Goal: Information Seeking & Learning: Learn about a topic

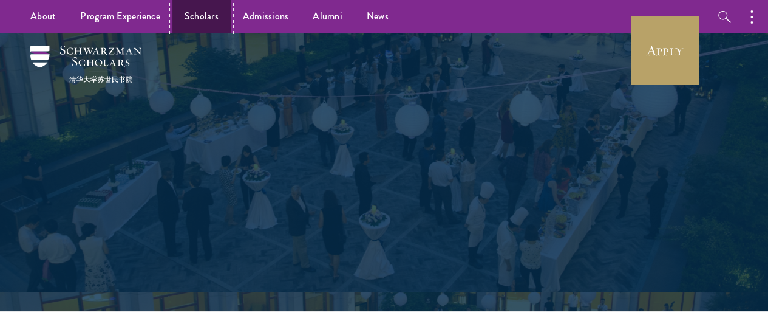
drag, startPoint x: 0, startPoint y: 0, endPoint x: 197, endPoint y: 31, distance: 199.2
click at [197, 31] on link "Scholars" at bounding box center [201, 16] width 58 height 33
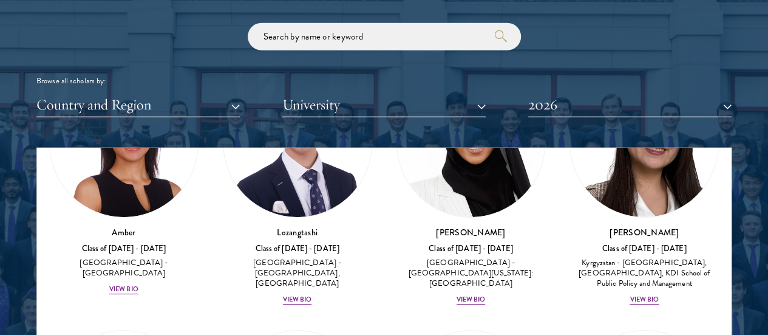
scroll to position [1441, 0]
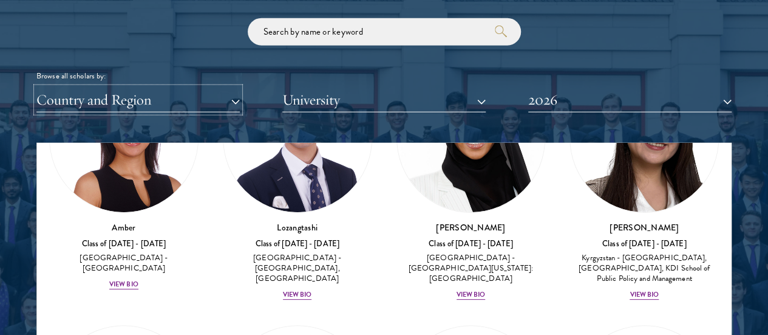
click at [175, 87] on button "Country and Region" at bounding box center [137, 99] width 203 height 25
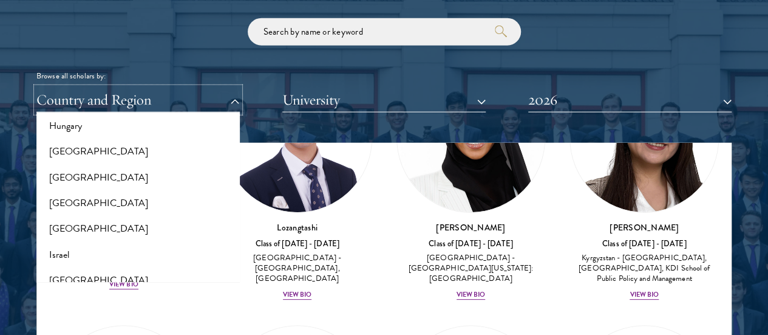
scroll to position [946, 0]
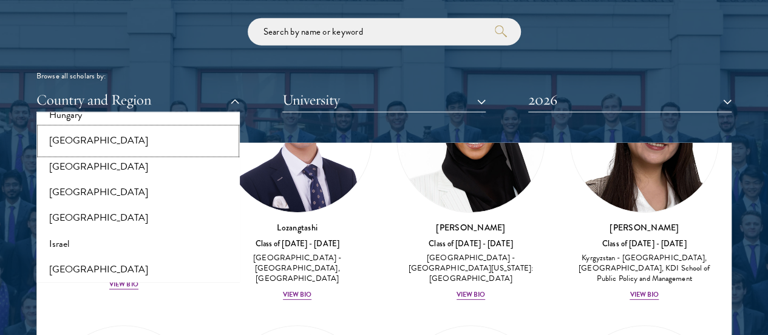
click at [154, 128] on button "[GEOGRAPHIC_DATA]" at bounding box center [138, 141] width 196 height 26
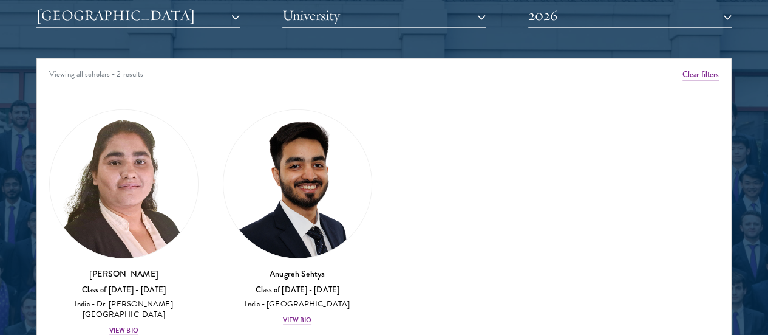
scroll to position [1528, 0]
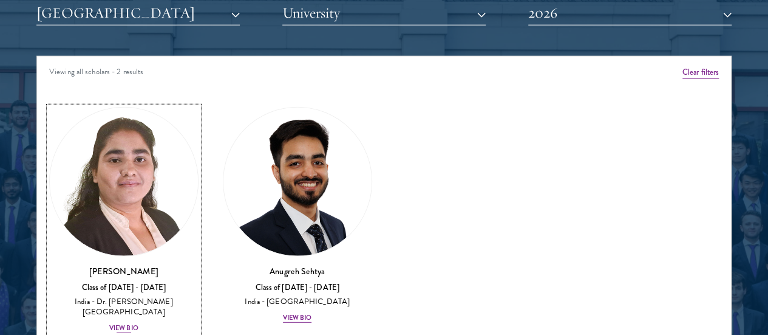
click at [138, 123] on img at bounding box center [124, 182] width 148 height 148
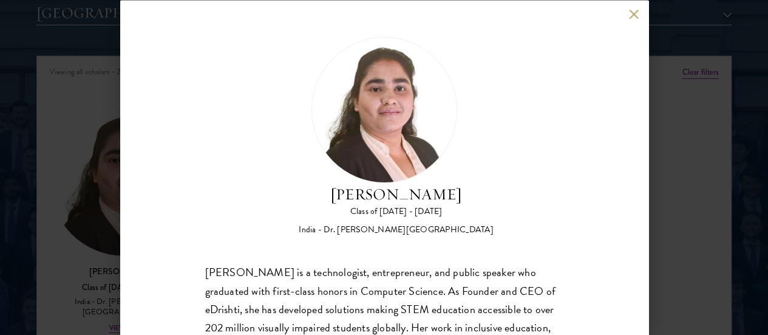
click at [629, 15] on button at bounding box center [634, 14] width 10 height 10
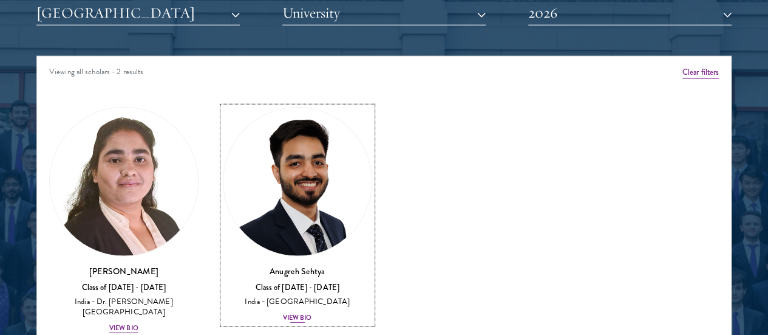
click at [292, 115] on img at bounding box center [298, 182] width 148 height 148
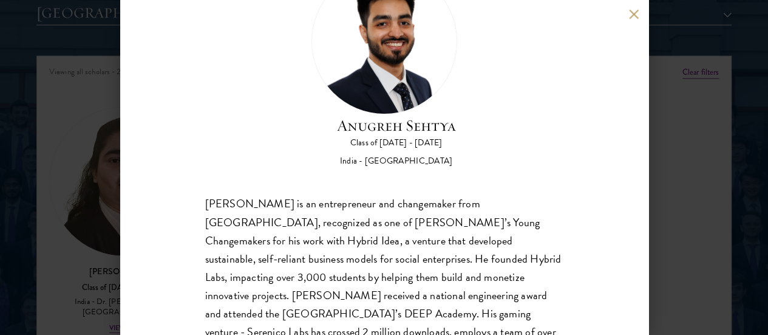
scroll to position [84, 0]
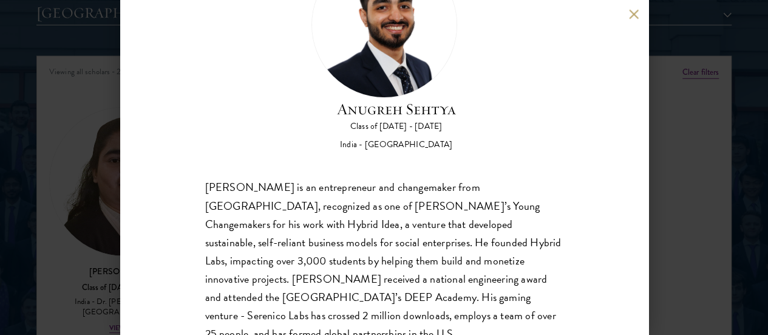
drag, startPoint x: 313, startPoint y: 7, endPoint x: 569, endPoint y: 256, distance: 357.3
click at [569, 256] on div "Anugreh Sehtya Class of 2025 - 2026 India - SRM University Anugreh Sehtya is an…" at bounding box center [384, 167] width 528 height 335
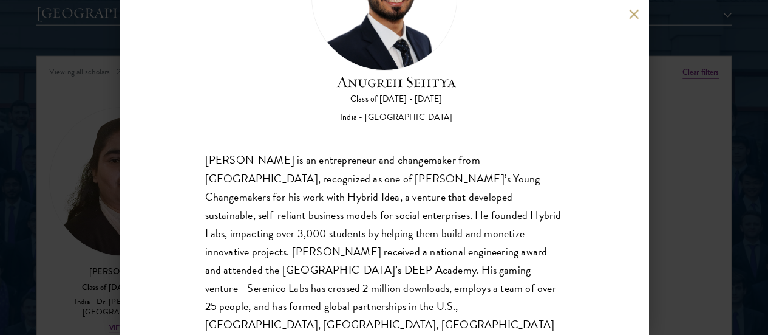
scroll to position [0, 0]
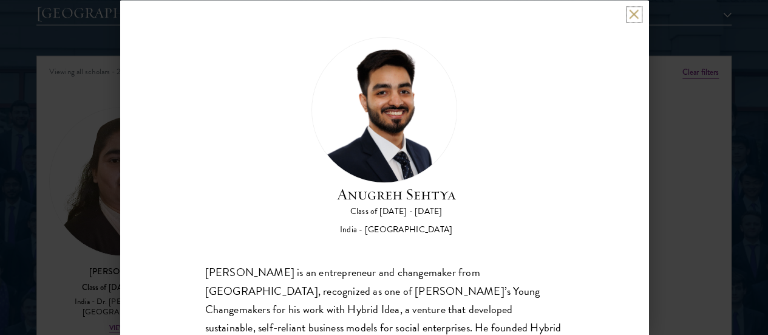
click at [630, 13] on button at bounding box center [634, 14] width 10 height 10
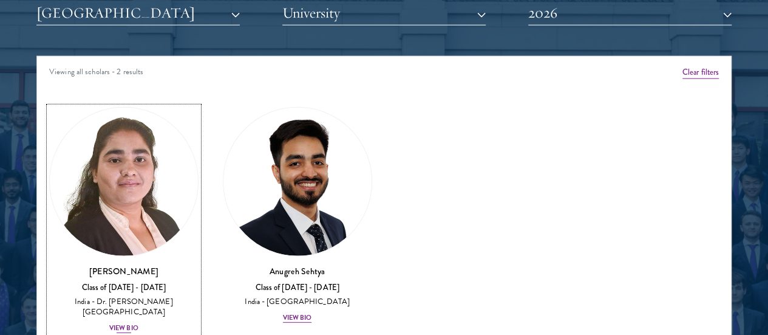
click at [152, 142] on img at bounding box center [124, 182] width 148 height 148
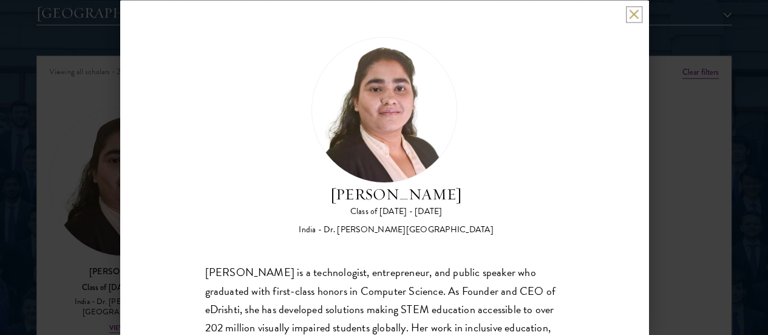
scroll to position [91, 0]
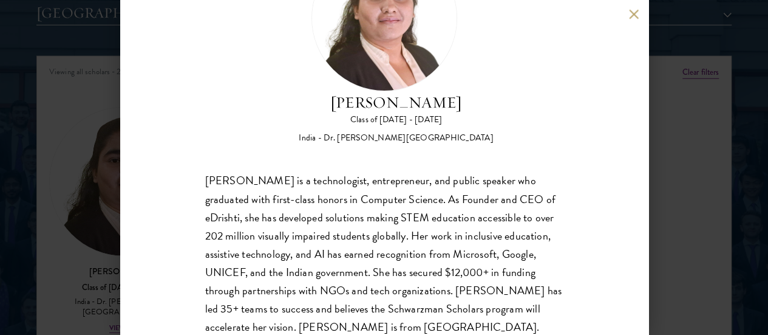
click at [630, 7] on div "Ishita Kapoor Class of 2025 - 2026 India - Dr. A P J Abdul Kalam Technical Univ…" at bounding box center [384, 167] width 528 height 335
click at [623, 7] on div "Ishita Kapoor Class of 2025 - 2026 India - Dr. A P J Abdul Kalam Technical Univ…" at bounding box center [384, 167] width 528 height 335
click at [626, 15] on div "Ishita Kapoor Class of 2025 - 2026 India - Dr. A P J Abdul Kalam Technical Univ…" at bounding box center [384, 167] width 528 height 335
click at [635, 18] on button at bounding box center [634, 14] width 10 height 10
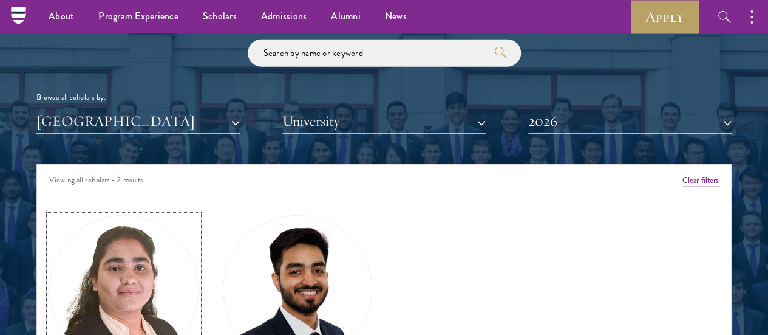
scroll to position [1411, 0]
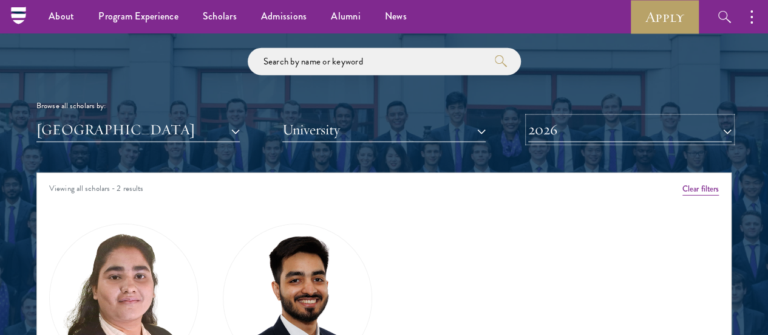
click at [564, 117] on button "2026" at bounding box center [629, 129] width 203 height 25
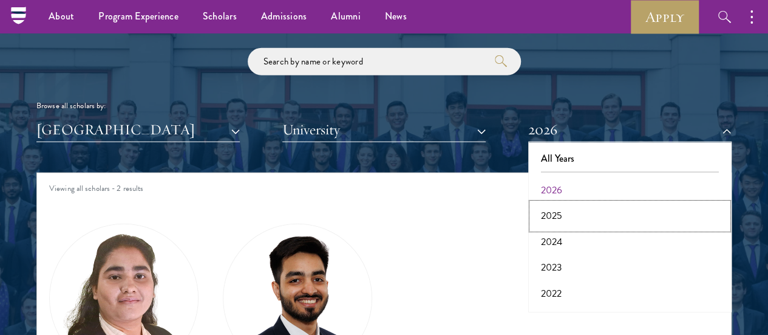
click at [564, 203] on button "2025" at bounding box center [630, 216] width 196 height 26
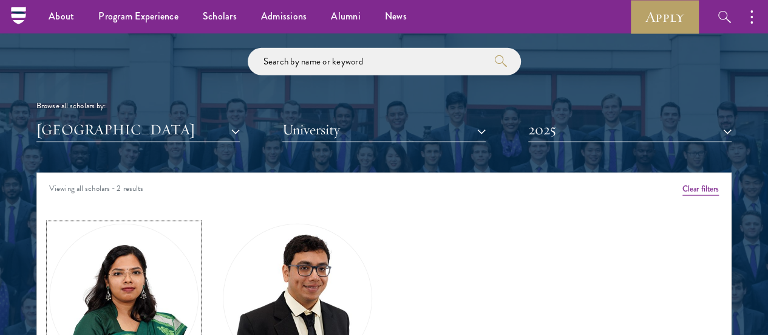
click at [145, 241] on img at bounding box center [124, 298] width 148 height 148
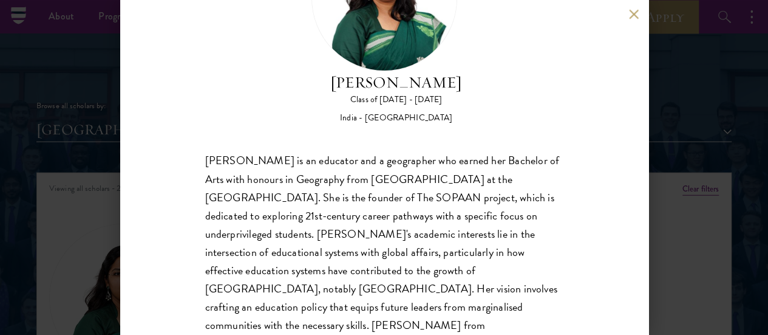
scroll to position [107, 0]
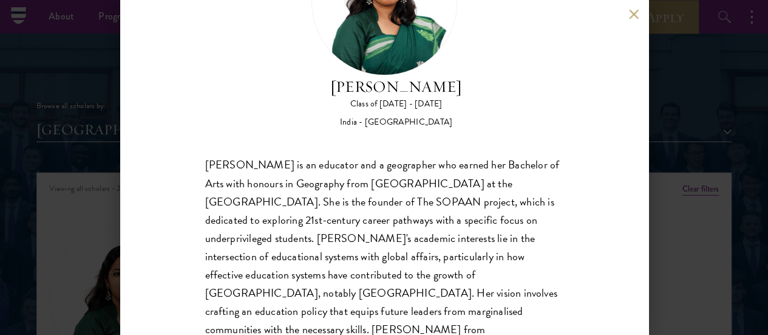
click at [420, 156] on div "Prastuti Sharma is an educator and a geographer who earned her Bachelor of Arts…" at bounding box center [384, 256] width 358 height 201
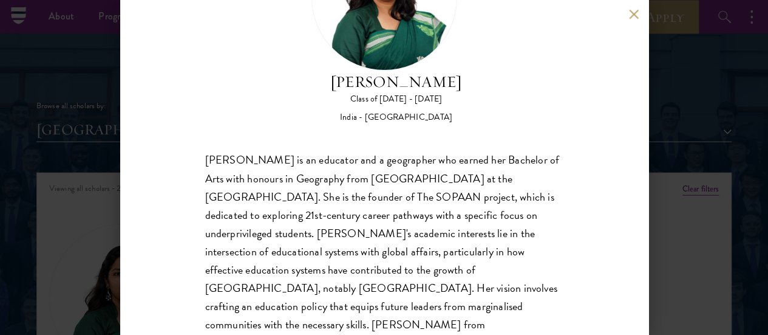
scroll to position [0, 0]
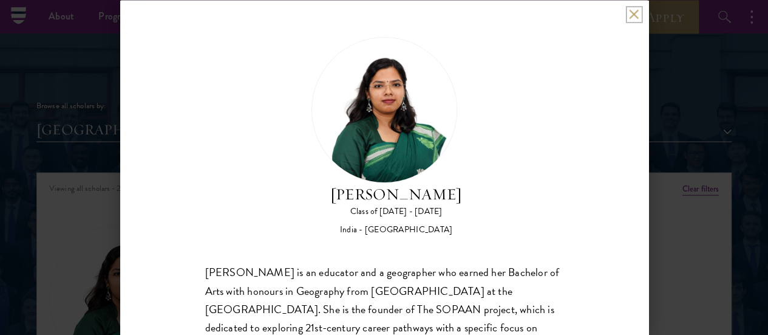
click at [630, 13] on button at bounding box center [634, 14] width 10 height 10
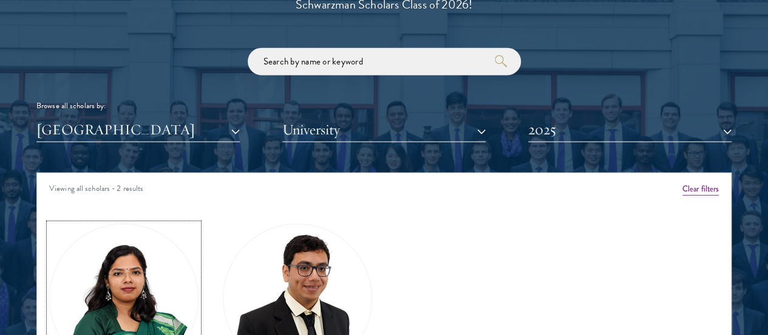
scroll to position [1442, 0]
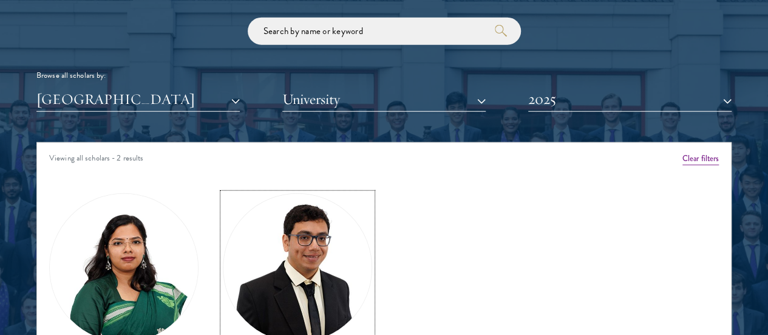
click at [283, 227] on img at bounding box center [298, 268] width 148 height 148
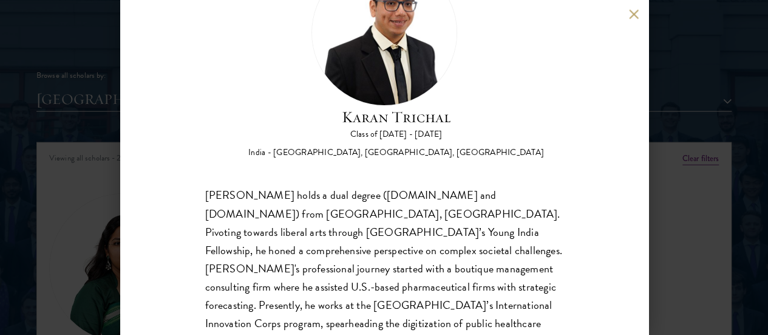
scroll to position [112, 0]
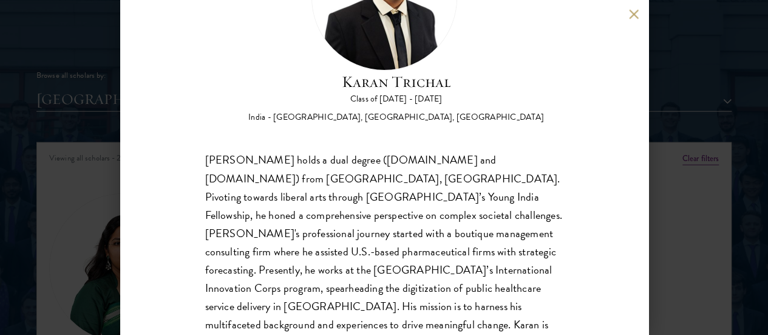
click at [630, 16] on button at bounding box center [634, 14] width 10 height 10
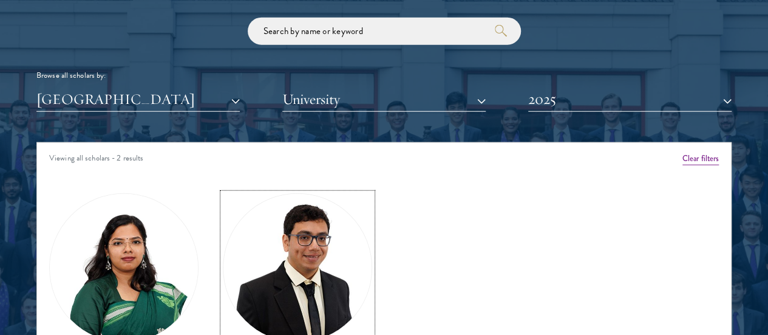
scroll to position [1467, 0]
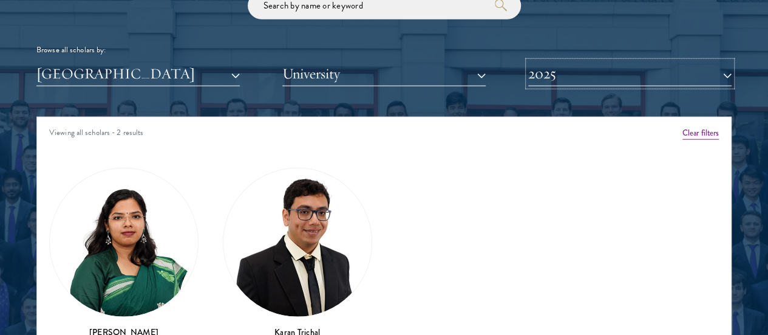
click at [559, 61] on button "2025" at bounding box center [629, 73] width 203 height 25
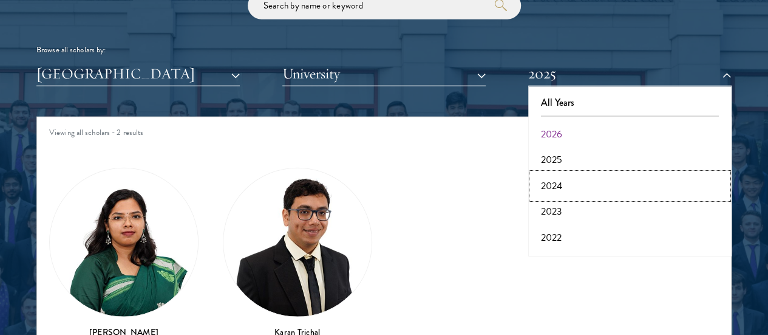
click at [550, 173] on button "2024" at bounding box center [630, 186] width 196 height 26
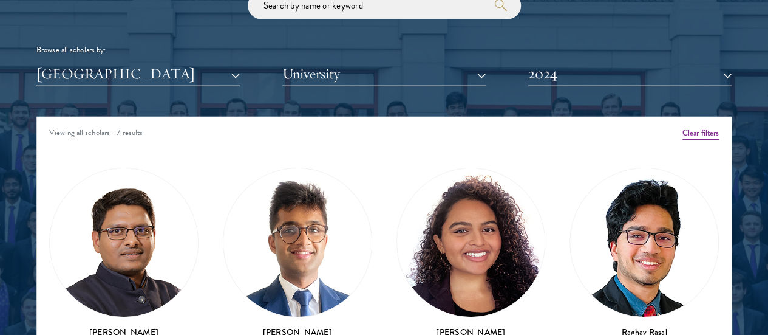
click at [114, 197] on img at bounding box center [124, 242] width 148 height 148
click at [150, 193] on img at bounding box center [124, 242] width 148 height 148
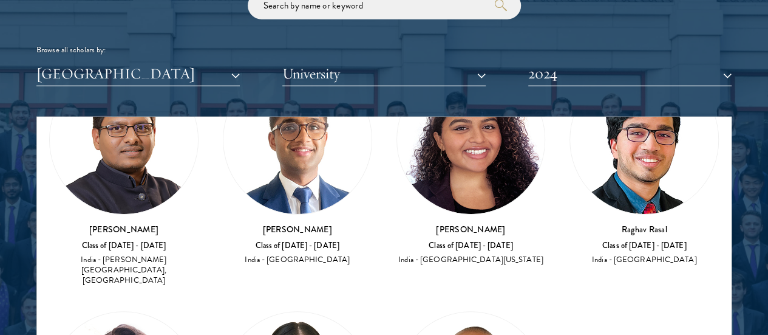
scroll to position [100, 0]
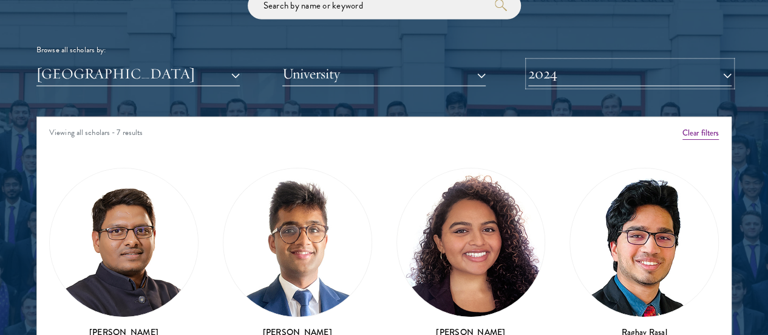
click at [638, 61] on button "2024" at bounding box center [629, 73] width 203 height 25
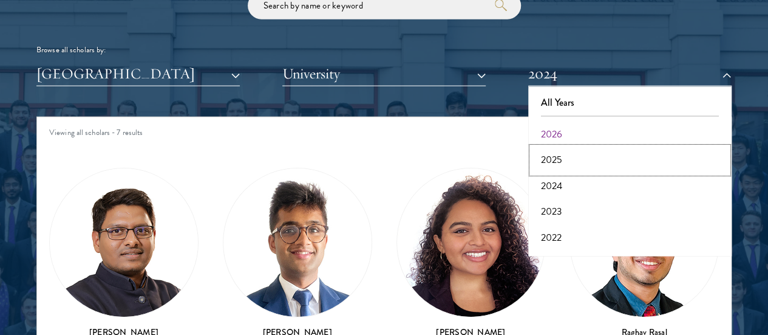
click at [576, 147] on button "2025" at bounding box center [630, 160] width 196 height 26
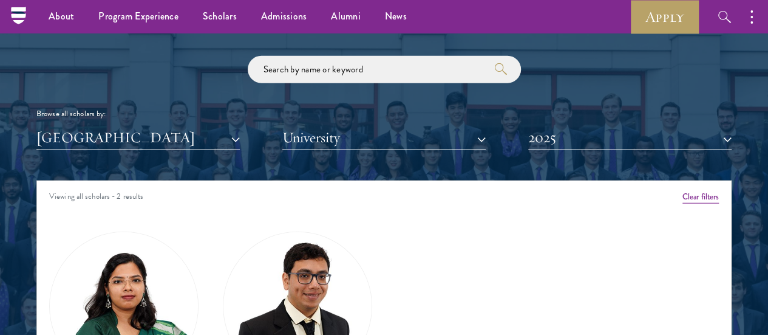
scroll to position [1399, 0]
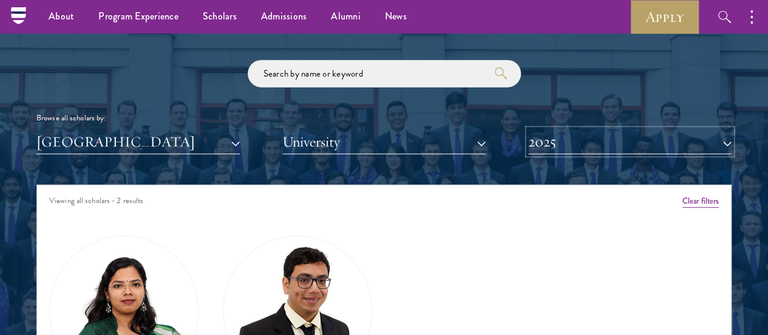
click at [636, 129] on button "2025" at bounding box center [629, 141] width 203 height 25
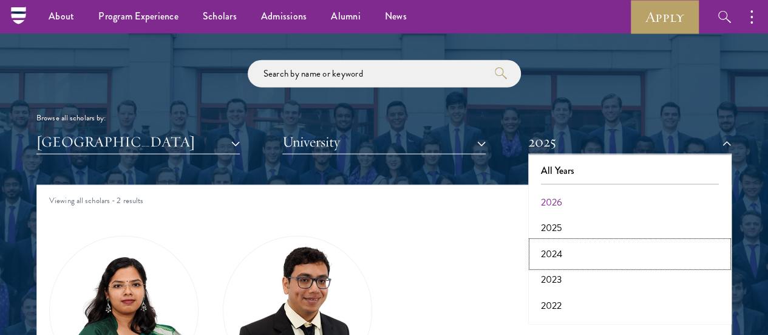
click at [600, 241] on button "2024" at bounding box center [630, 254] width 196 height 26
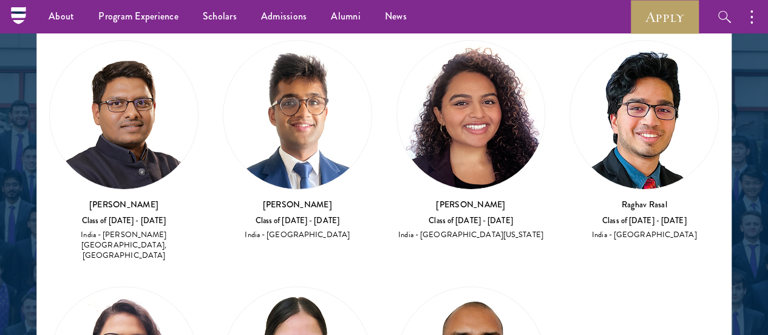
scroll to position [1565, 0]
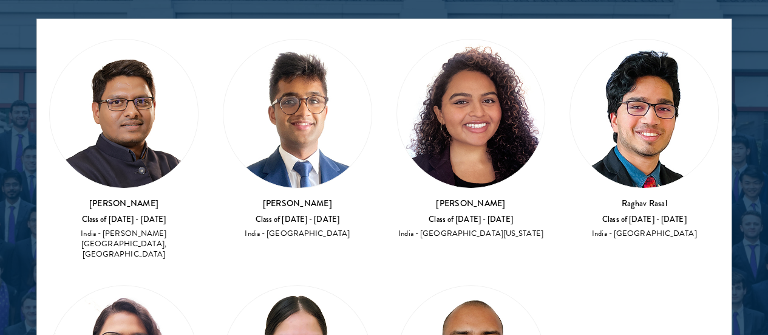
click at [397, 52] on img at bounding box center [471, 113] width 148 height 148
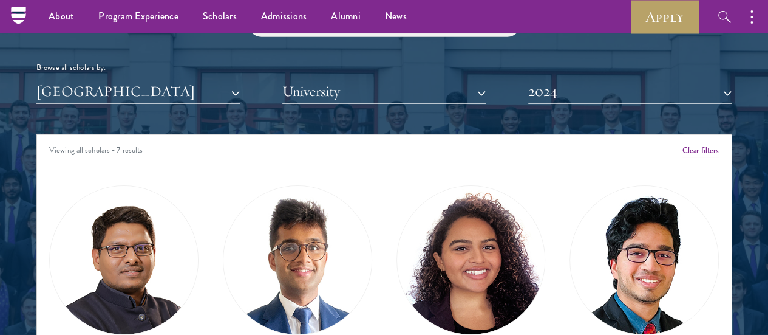
scroll to position [1420, 0]
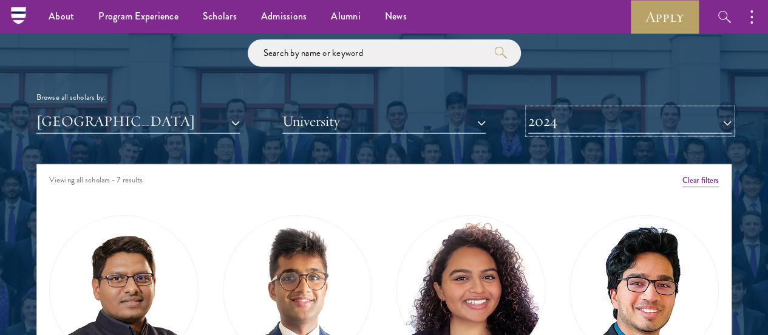
click at [570, 109] on button "2024" at bounding box center [629, 121] width 203 height 25
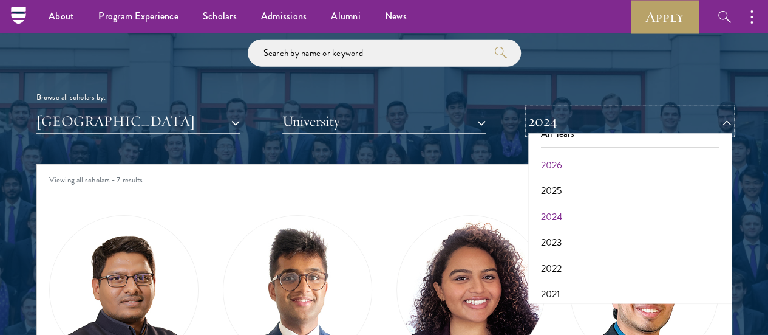
scroll to position [17, 0]
click at [560, 229] on button "2023" at bounding box center [630, 242] width 196 height 26
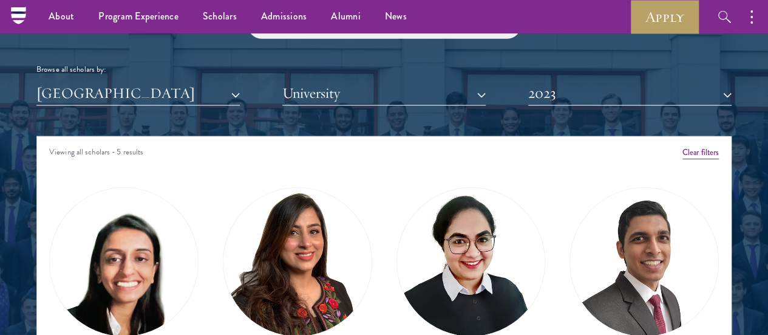
scroll to position [1449, 0]
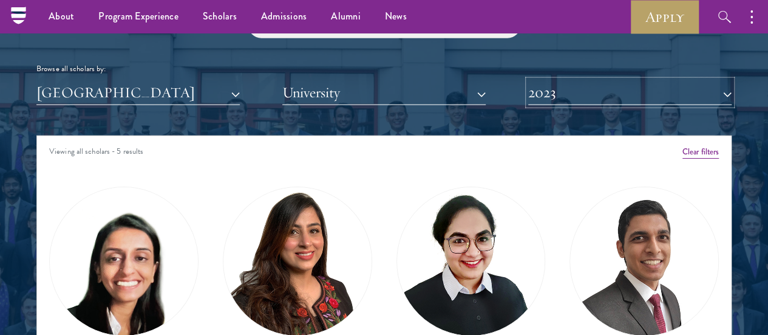
click at [546, 80] on button "2023" at bounding box center [629, 92] width 203 height 25
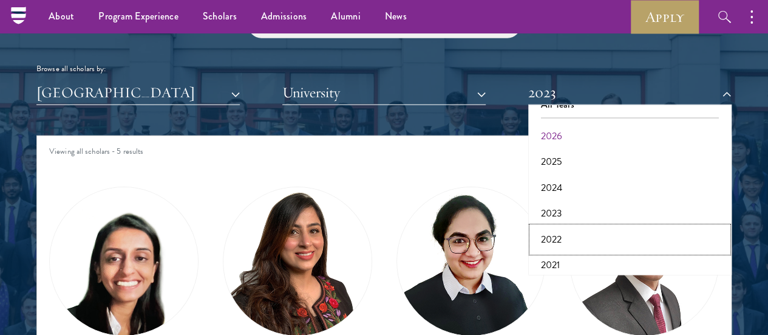
click at [554, 227] on button "2022" at bounding box center [630, 240] width 196 height 26
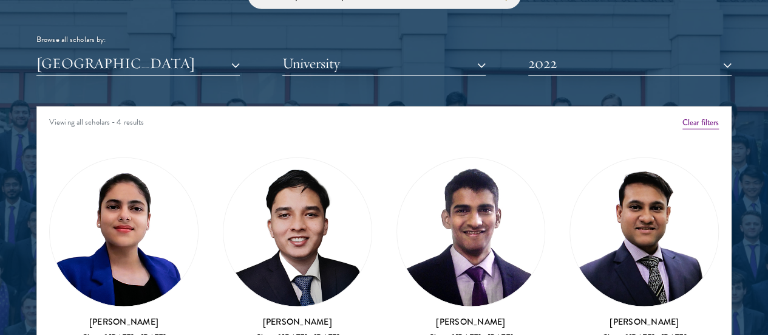
scroll to position [1478, 0]
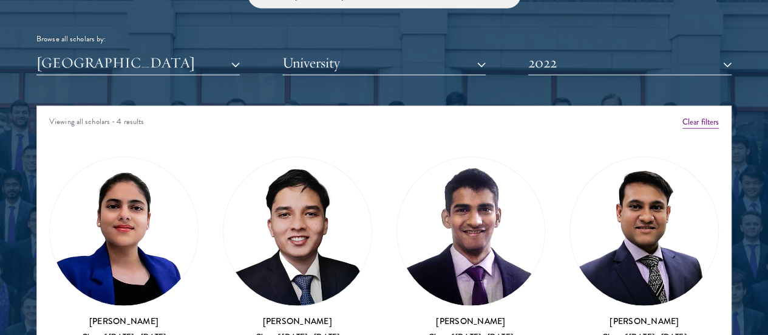
click at [397, 174] on img at bounding box center [471, 231] width 148 height 148
click at [554, 26] on div "Browse all scholars by: India All Countries and Regions Afghanistan Antigua and…" at bounding box center [383, 28] width 695 height 94
click at [572, 53] on div "Scholar Directory Congratulations and welcome to the Schwarzman Scholars Class …" at bounding box center [383, 167] width 695 height 605
click at [564, 50] on button "2022" at bounding box center [629, 62] width 203 height 25
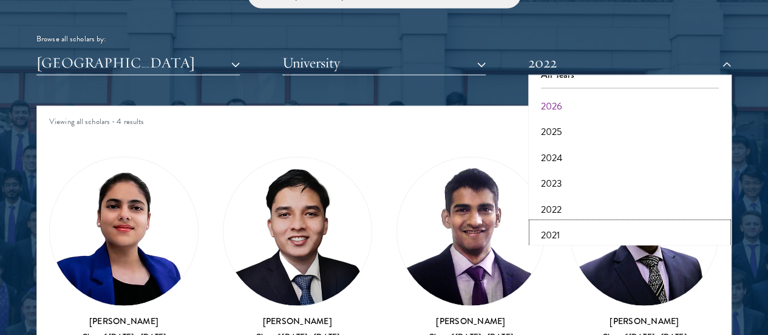
click at [565, 222] on button "2021" at bounding box center [630, 235] width 196 height 26
